Goal: Find contact information

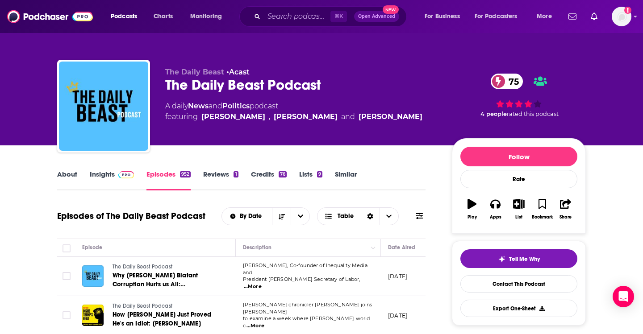
click at [117, 178] on span at bounding box center [124, 174] width 19 height 8
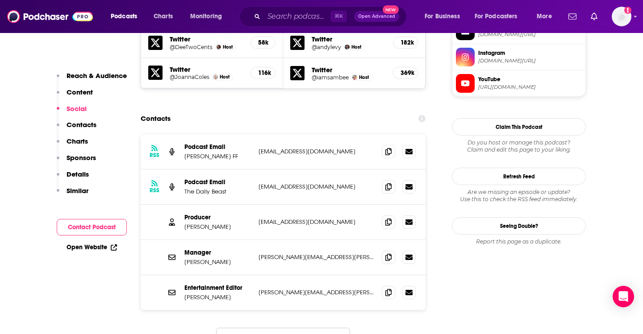
scroll to position [897, 0]
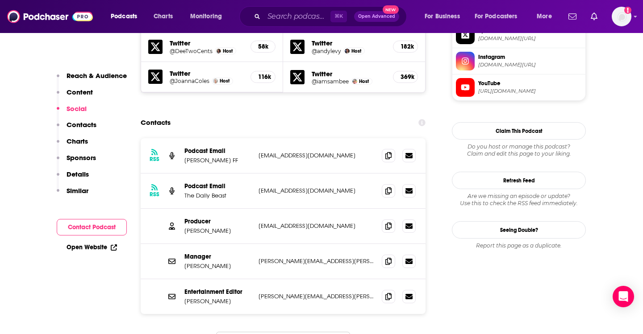
click at [288, 187] on p "[EMAIL_ADDRESS][DOMAIN_NAME]" at bounding box center [317, 191] width 116 height 8
click at [387, 184] on span at bounding box center [388, 190] width 13 height 13
click at [389, 187] on icon at bounding box center [388, 190] width 6 height 7
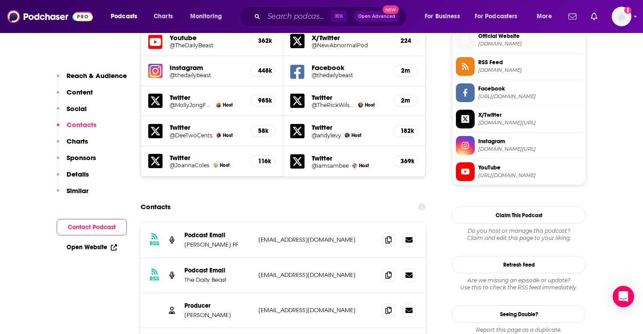
scroll to position [658, 0]
